Goal: Contribute content

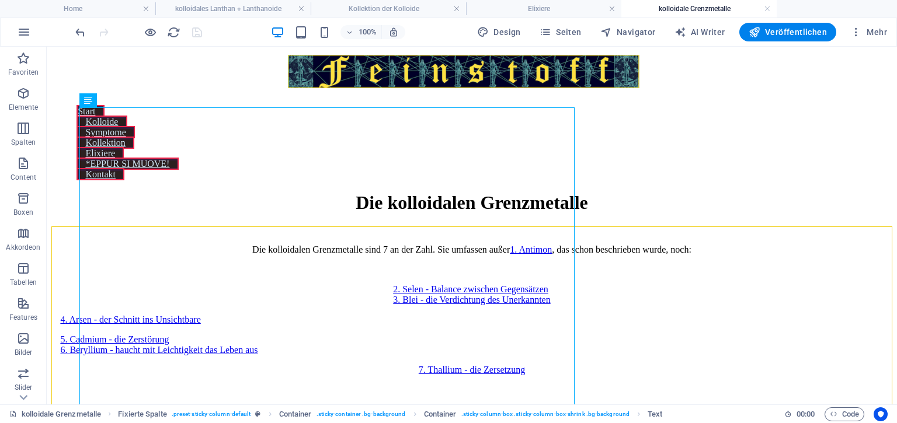
scroll to position [5018, 3]
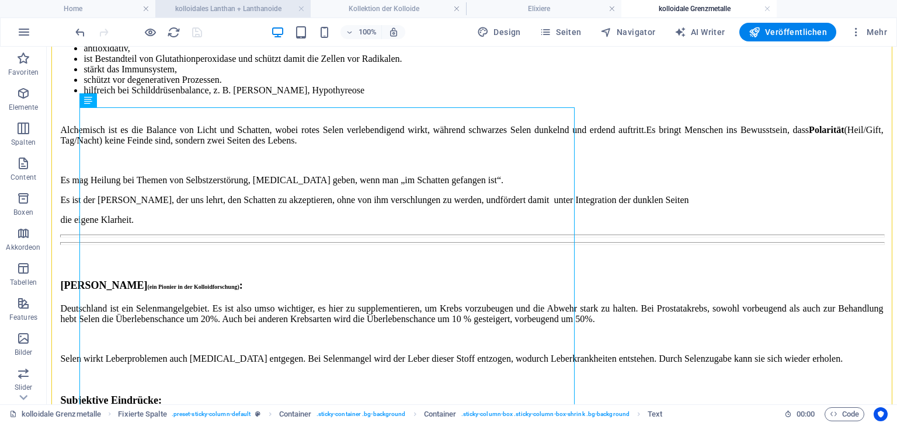
click at [258, 10] on h4 "kolloidales Lanthan + Lanthanoide" at bounding box center [232, 8] width 155 height 13
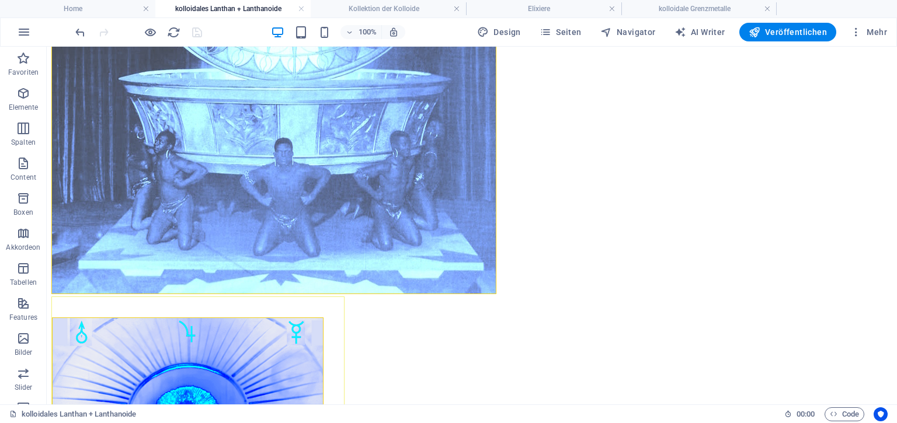
scroll to position [1995, 0]
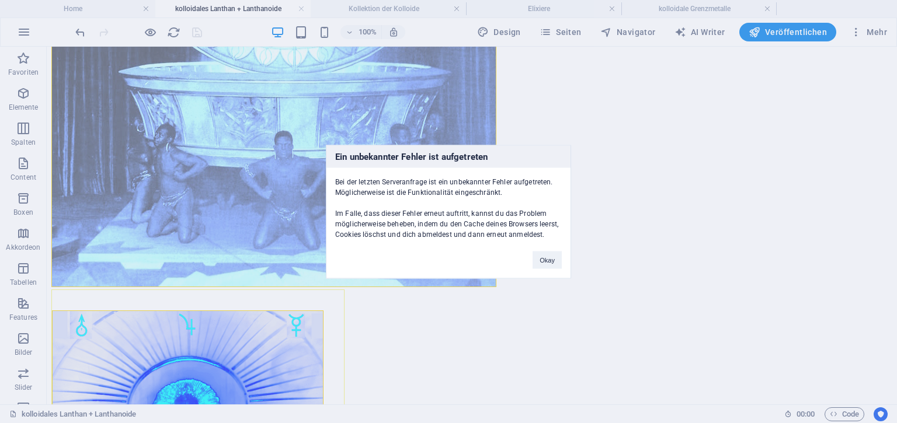
drag, startPoint x: 895, startPoint y: 296, endPoint x: 943, endPoint y: 398, distance: 113.1
click at [546, 260] on button "Okay" at bounding box center [547, 260] width 29 height 18
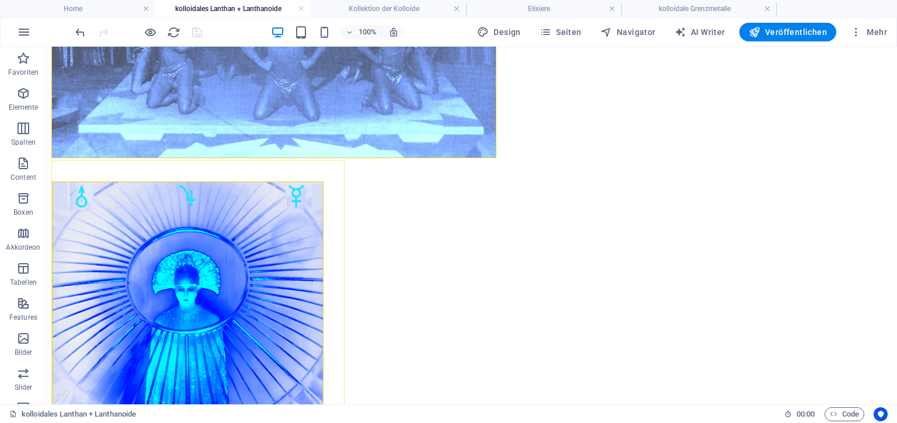
scroll to position [2173, 0]
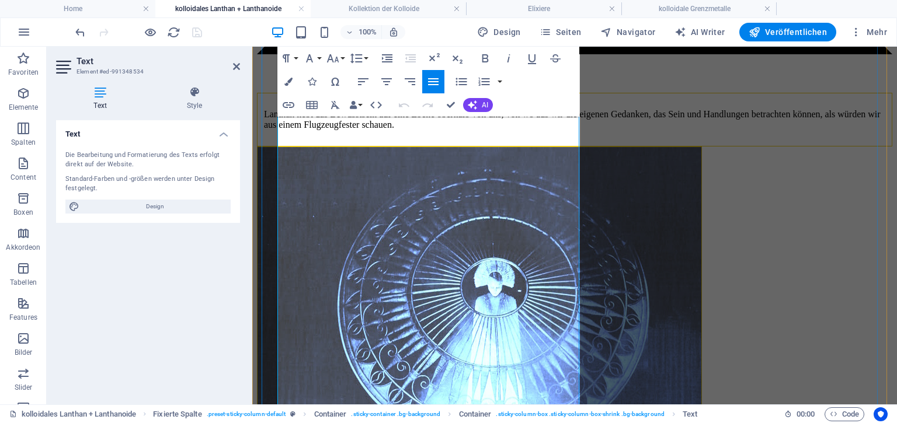
scroll to position [2624, 0]
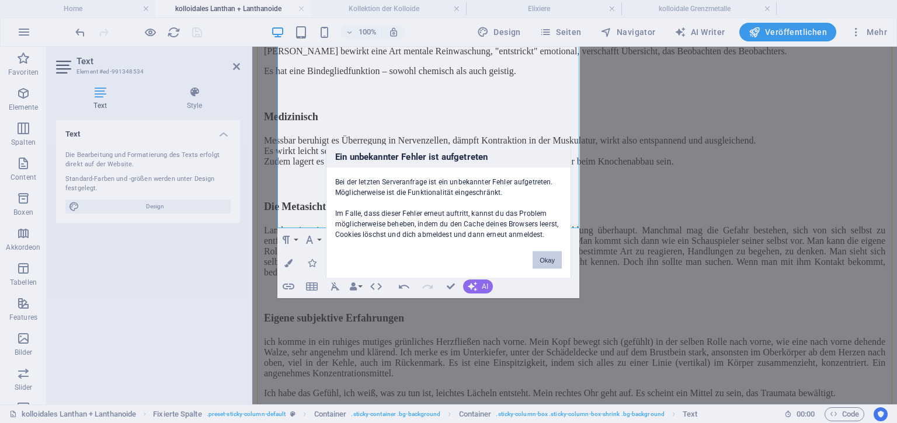
click at [553, 258] on button "Okay" at bounding box center [547, 260] width 29 height 18
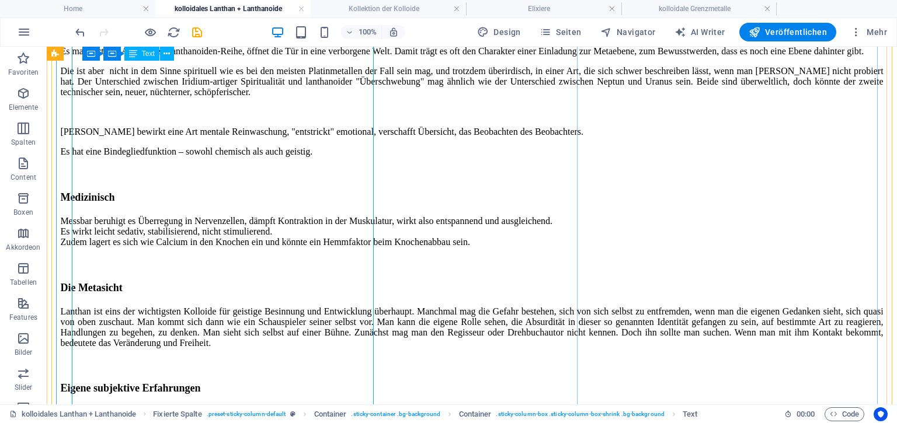
scroll to position [1584, 0]
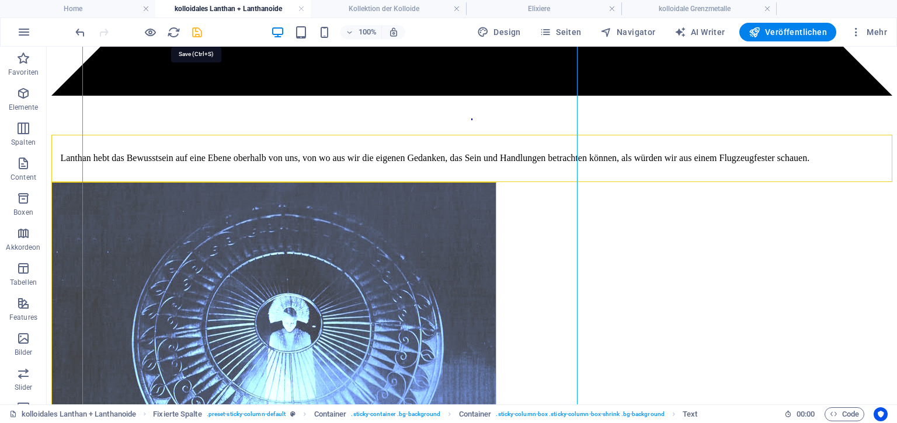
click at [196, 27] on icon "save" at bounding box center [196, 32] width 13 height 13
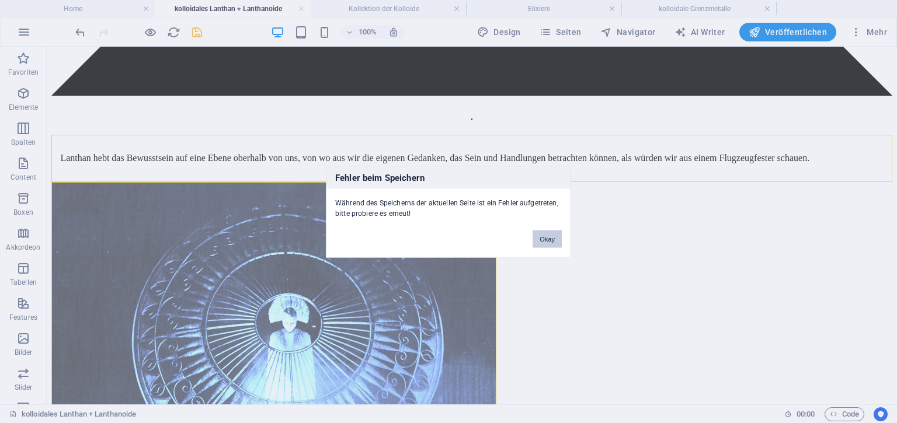
click at [548, 236] on button "Okay" at bounding box center [547, 239] width 29 height 18
